Goal: Task Accomplishment & Management: Manage account settings

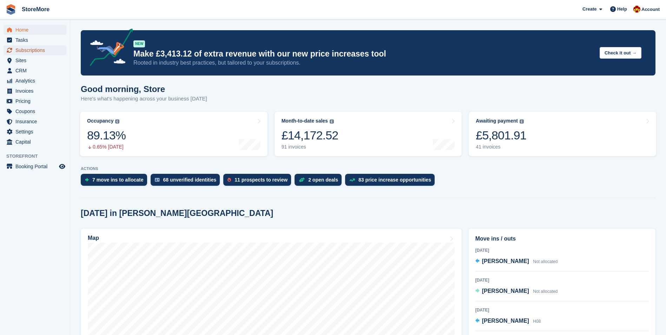
drag, startPoint x: 0, startPoint y: 0, endPoint x: 74, endPoint y: 69, distance: 101.4
click at [38, 52] on span "Subscriptions" at bounding box center [36, 50] width 42 height 10
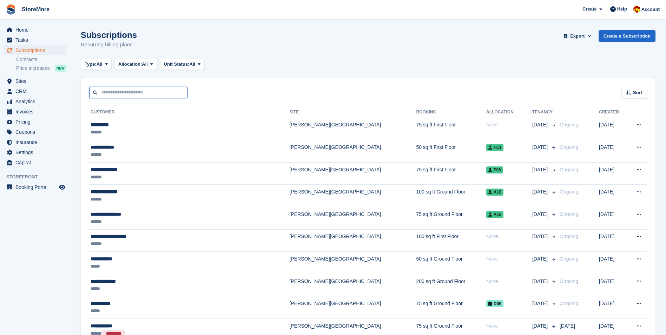
click at [138, 92] on input "text" at bounding box center [138, 93] width 98 height 12
type input "***"
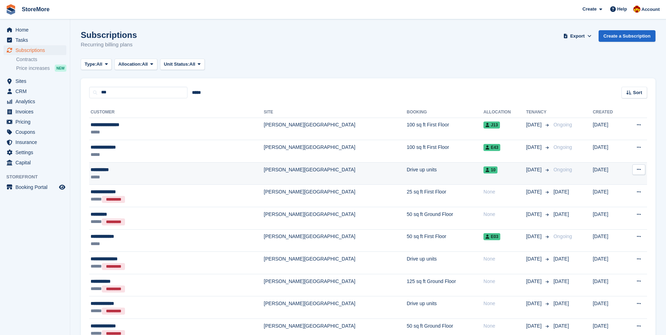
click at [130, 177] on div "*****" at bounding box center [146, 177] width 111 height 7
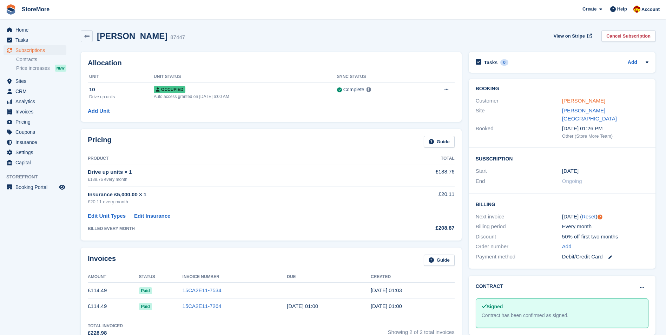
drag, startPoint x: 577, startPoint y: 100, endPoint x: 568, endPoint y: 103, distance: 8.9
click at [577, 100] on link "[PERSON_NAME]" at bounding box center [583, 101] width 43 height 6
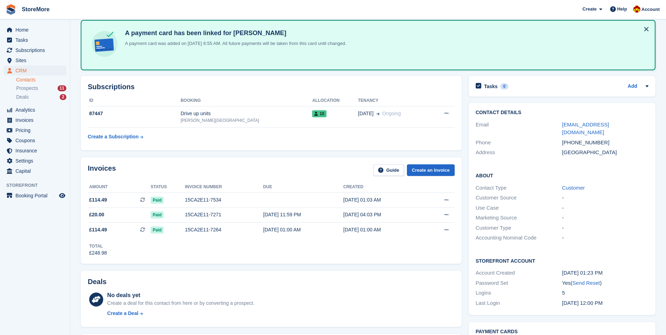
scroll to position [35, 0]
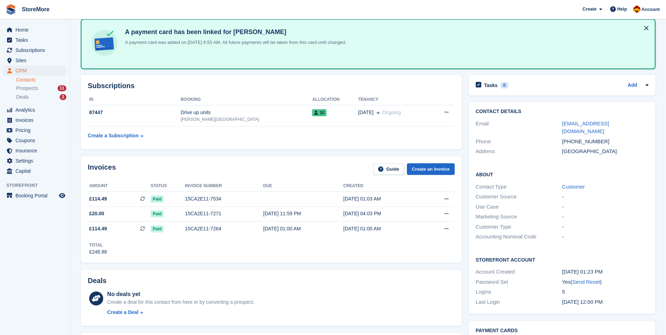
click at [351, 153] on div "Invoices Guide Create an Invoice Amount Status Invoice number Due Created £114.…" at bounding box center [271, 209] width 388 height 113
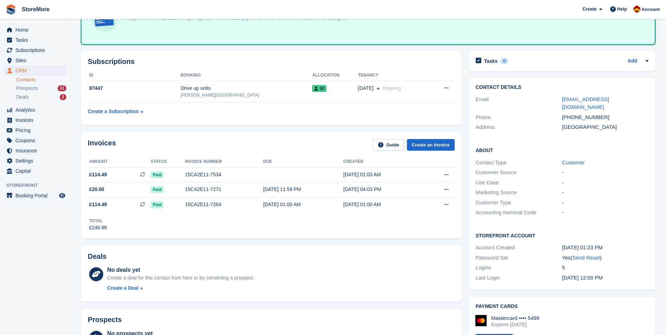
scroll to position [0, 0]
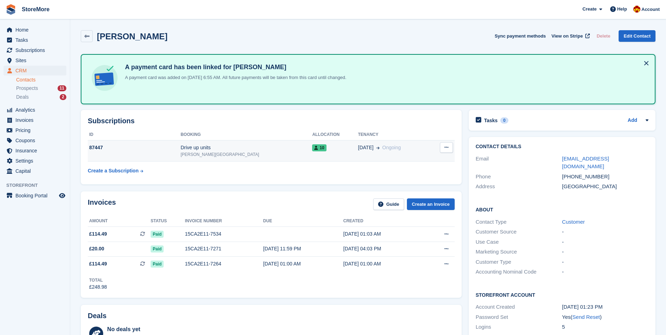
click at [366, 152] on td "16 Jun Ongoing" at bounding box center [394, 150] width 72 height 21
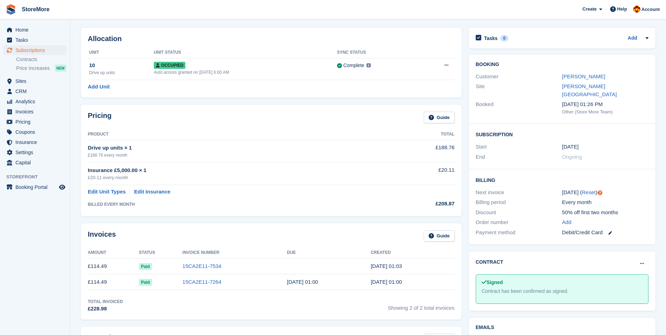
scroll to position [21, 0]
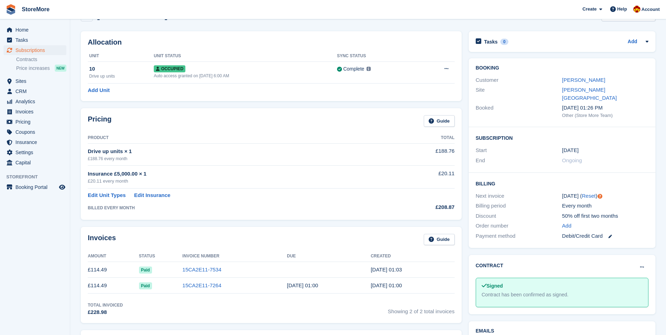
drag, startPoint x: 576, startPoint y: 78, endPoint x: 571, endPoint y: 84, distance: 7.7
click at [577, 79] on link "[PERSON_NAME]" at bounding box center [583, 80] width 43 height 6
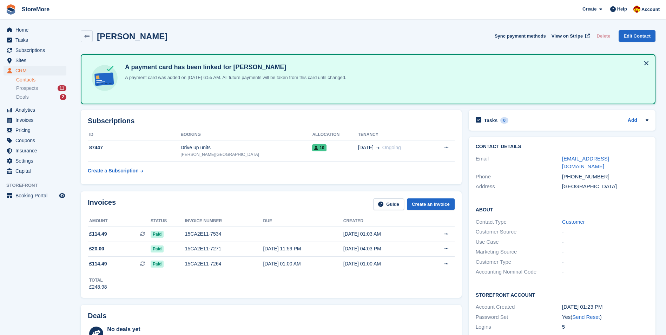
click at [398, 35] on div "Philip Lee Sync payment methods View on Stripe Delete Edit Contact" at bounding box center [368, 36] width 575 height 12
click at [646, 62] on button at bounding box center [646, 63] width 11 height 11
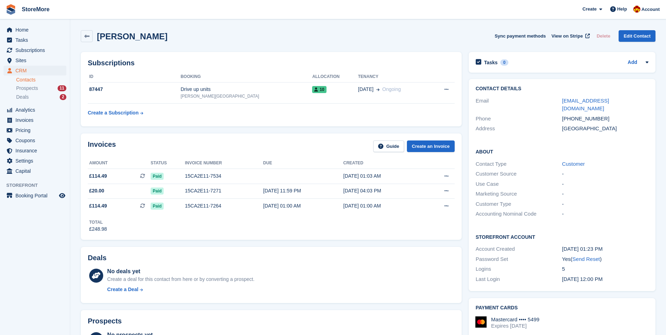
click at [386, 36] on div "Philip Lee Sync payment methods View on Stripe Delete Edit Contact" at bounding box center [368, 36] width 575 height 12
click at [320, 89] on div "10" at bounding box center [335, 89] width 46 height 7
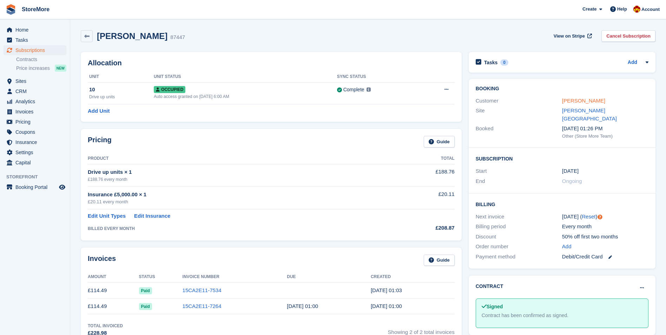
click at [570, 104] on link "Philip Lee" at bounding box center [583, 101] width 43 height 6
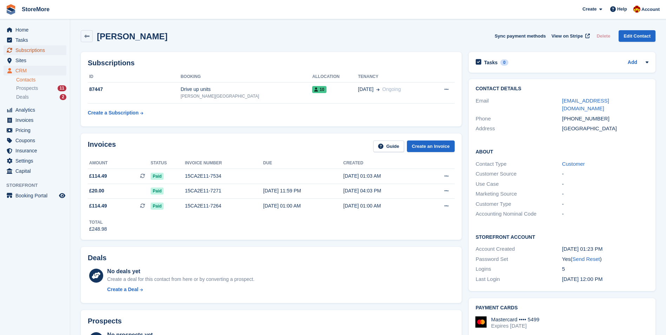
drag, startPoint x: 55, startPoint y: 49, endPoint x: 61, endPoint y: 52, distance: 6.8
click at [55, 49] on span "Subscriptions" at bounding box center [36, 50] width 42 height 10
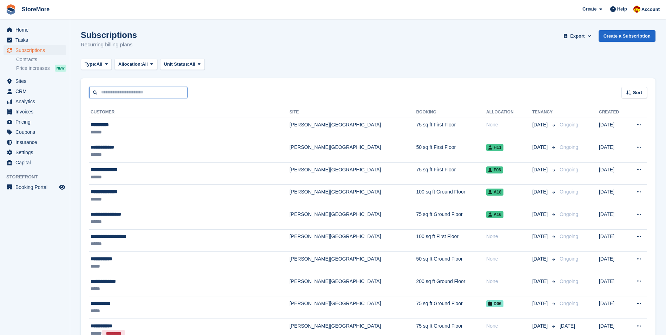
click at [144, 96] on input "text" at bounding box center [138, 93] width 98 height 12
type input "****"
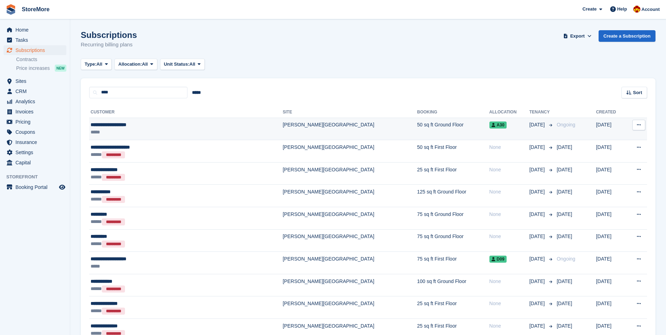
click at [149, 119] on td "**********" at bounding box center [186, 129] width 194 height 22
